Goal: Transaction & Acquisition: Book appointment/travel/reservation

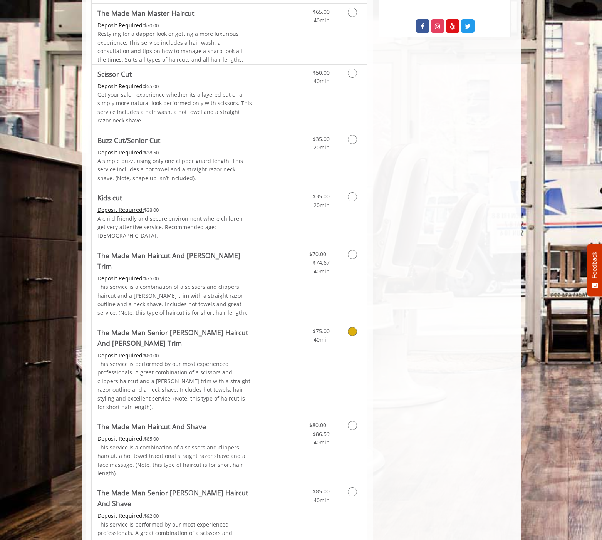
scroll to position [446, 0]
click at [267, 331] on link "Discounted Price" at bounding box center [275, 369] width 46 height 94
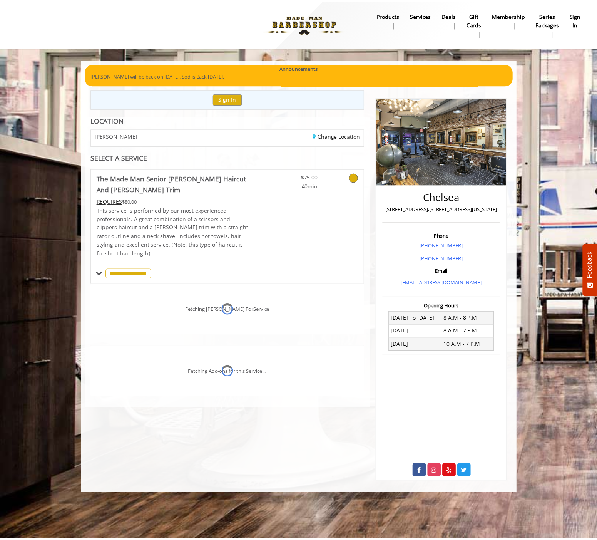
scroll to position [0, 0]
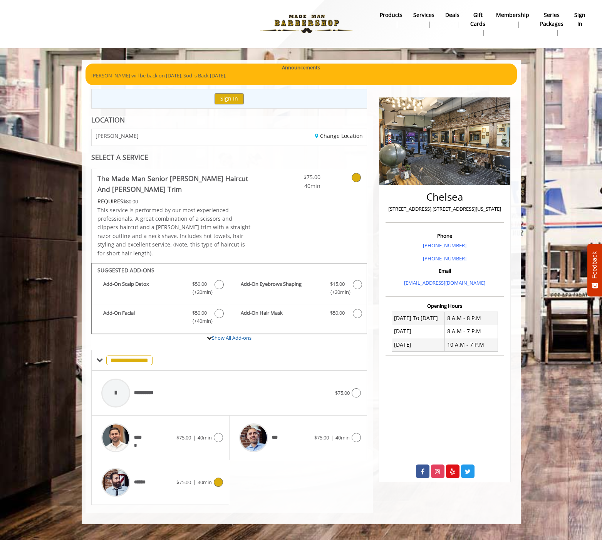
click at [172, 469] on div "******" at bounding box center [136, 482] width 79 height 37
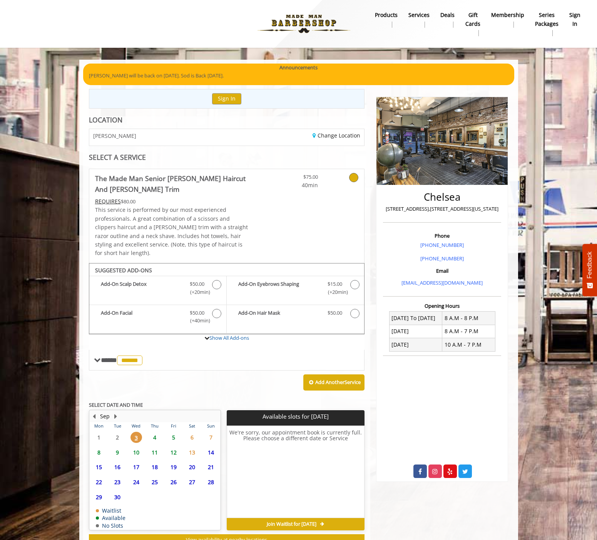
click at [175, 432] on span "5" at bounding box center [174, 437] width 12 height 11
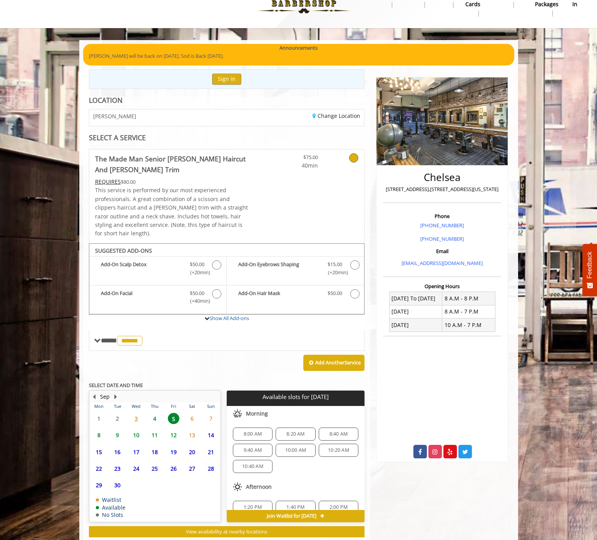
scroll to position [31, 0]
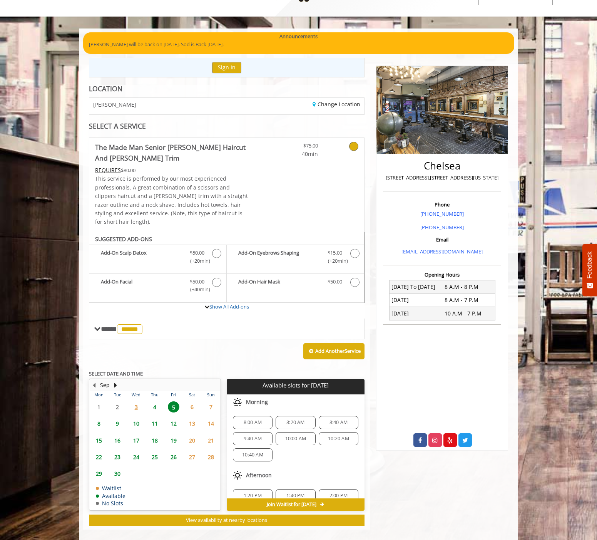
click at [246, 419] on span "8:00 AM" at bounding box center [253, 422] width 18 height 6
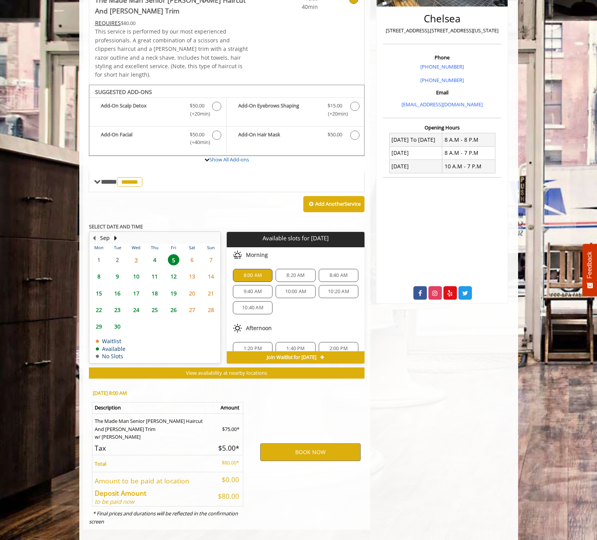
click at [278, 387] on div "BOOK NOW" at bounding box center [311, 451] width 120 height 139
click at [178, 254] on span "5" at bounding box center [174, 259] width 12 height 11
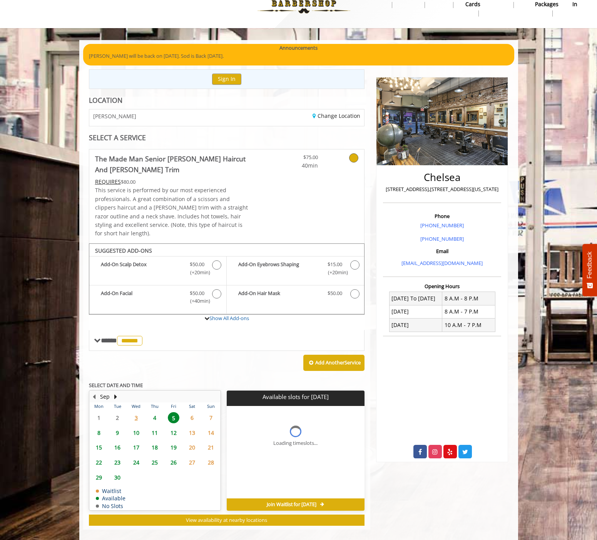
scroll to position [31, 0]
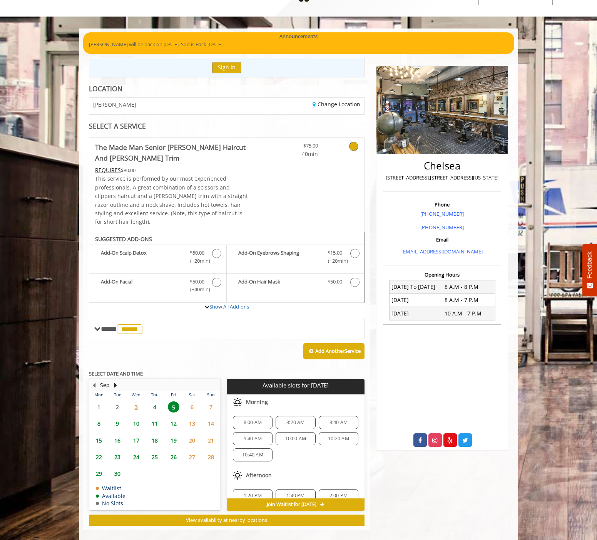
click at [252, 419] on span "8:00 AM" at bounding box center [253, 422] width 18 height 6
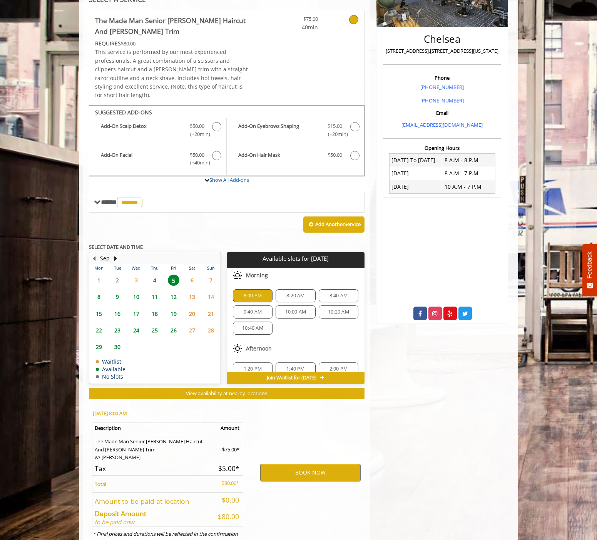
scroll to position [178, 0]
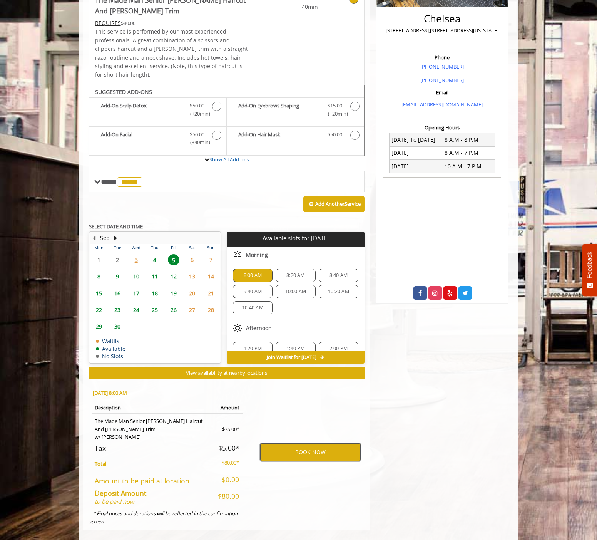
click at [300, 444] on button "BOOK NOW" at bounding box center [310, 452] width 100 height 18
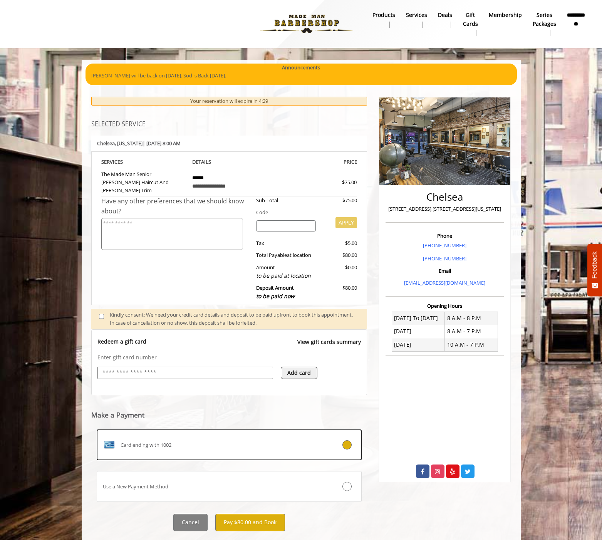
scroll to position [11, 0]
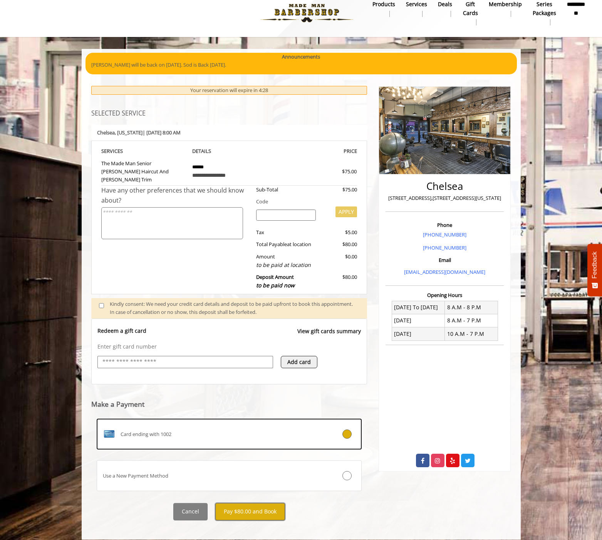
click at [252, 505] on button "Pay $80.00 and Book" at bounding box center [250, 511] width 70 height 17
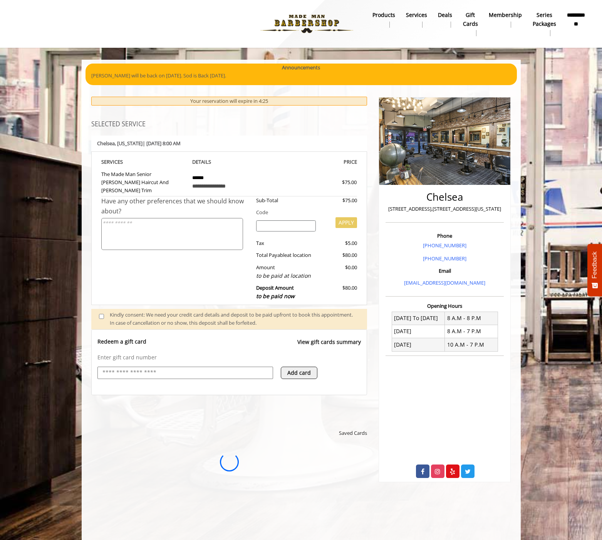
scroll to position [0, 0]
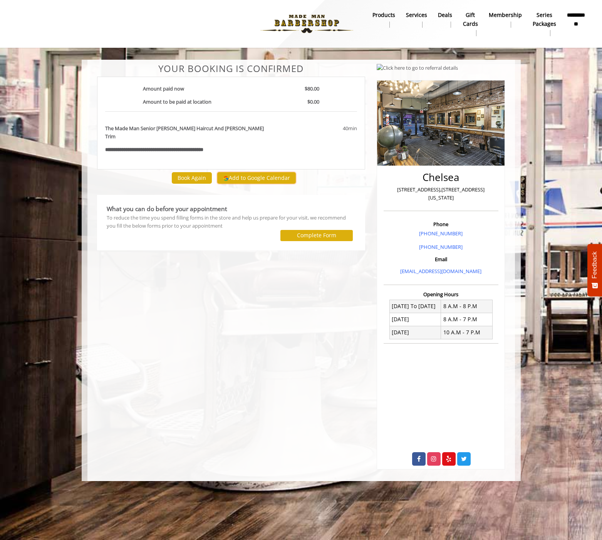
click at [243, 172] on button "Add to Google Calendar" at bounding box center [256, 178] width 79 height 12
